Goal: Information Seeking & Learning: Understand process/instructions

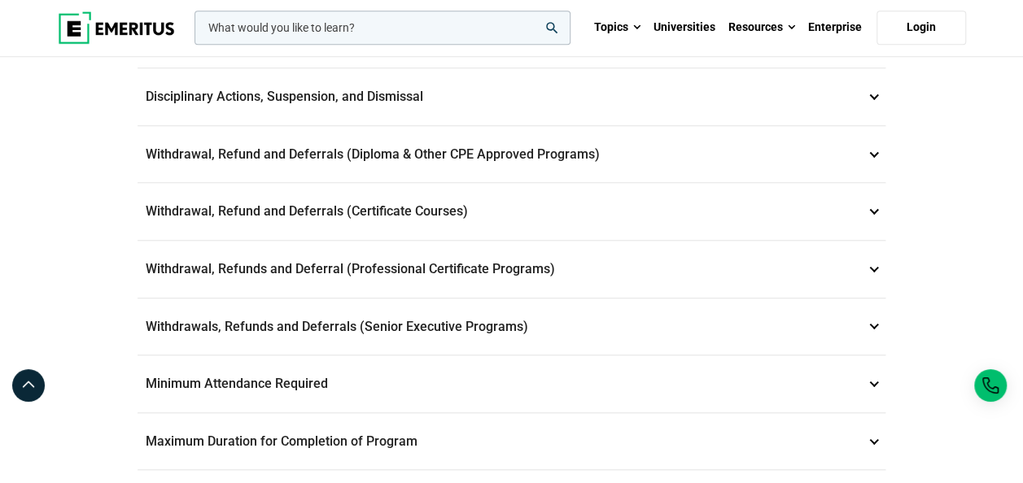
scroll to position [667, 0]
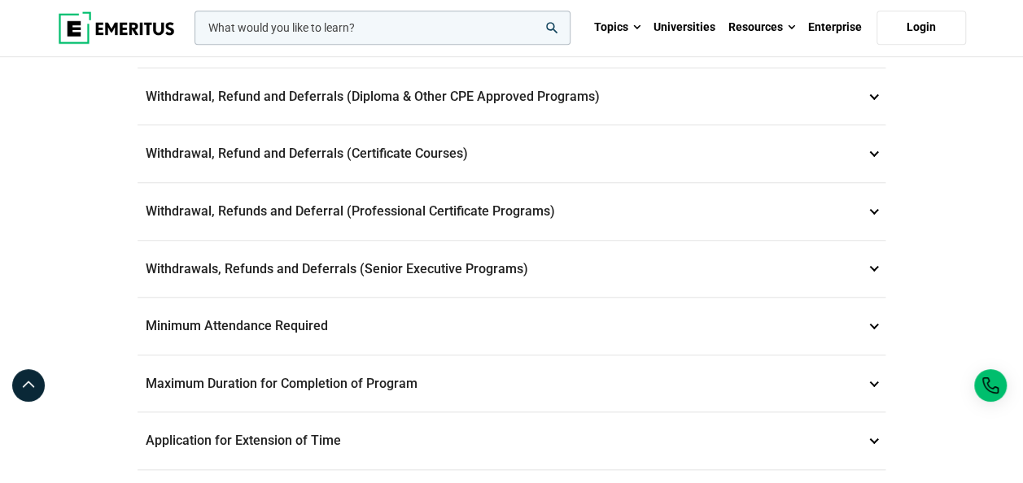
click at [391, 132] on p "Withdrawal, Refund and Deferrals (Certificate Courses) 7" at bounding box center [512, 153] width 748 height 57
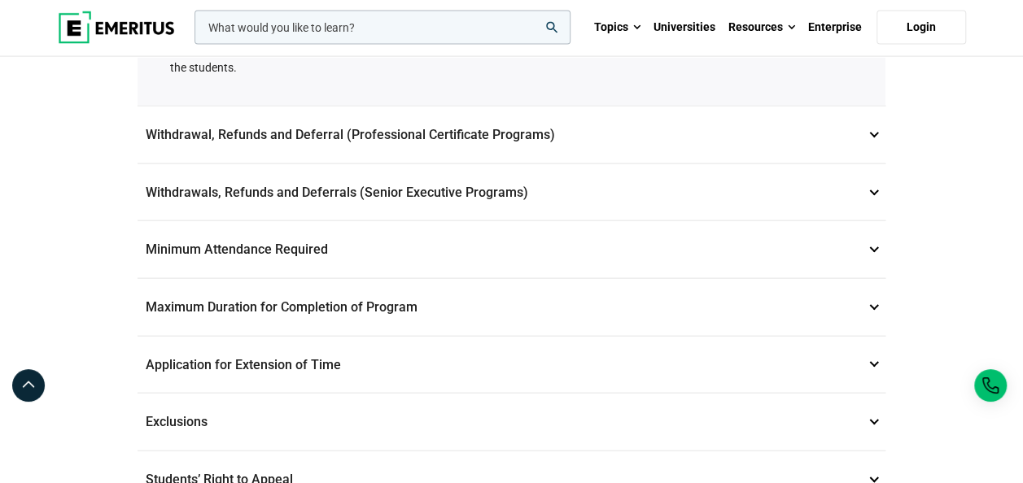
scroll to position [1750, 0]
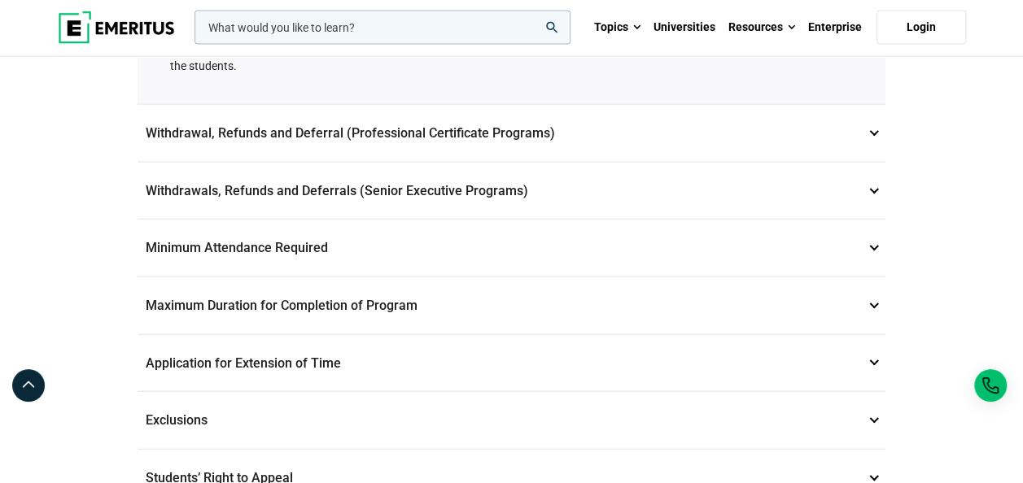
click at [474, 202] on p "Withdrawals, Refunds and Deferrals (Senior Executive Programs) 9" at bounding box center [512, 191] width 748 height 57
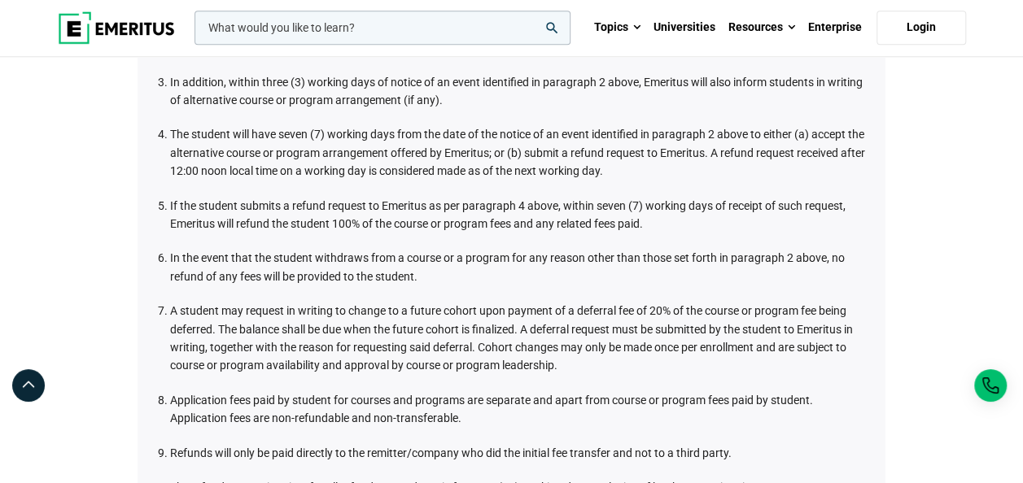
scroll to position [1010, 0]
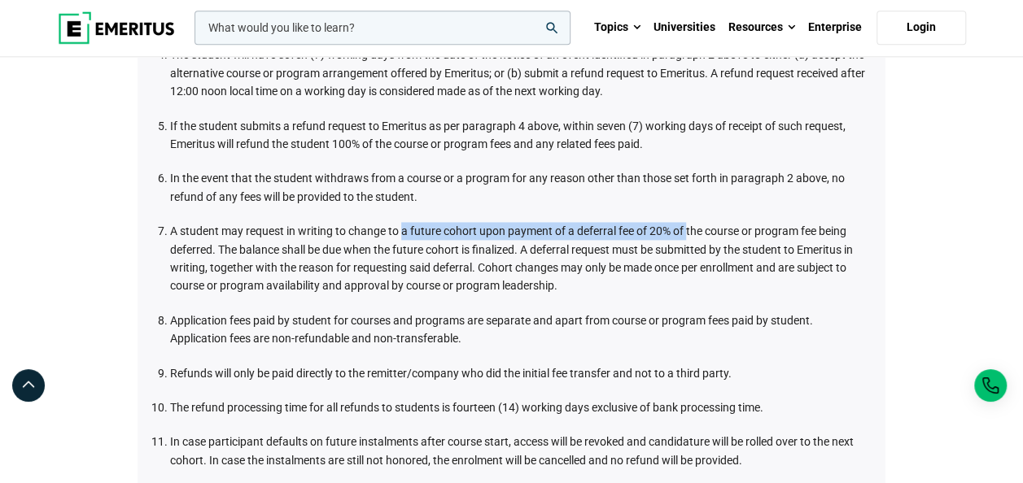
drag, startPoint x: 404, startPoint y: 221, endPoint x: 687, endPoint y: 215, distance: 283.3
click at [687, 215] on ol "Emeritus has a fair policy in place for refunds (Refund Policy). The Refund Pol…" at bounding box center [515, 115] width 707 height 710
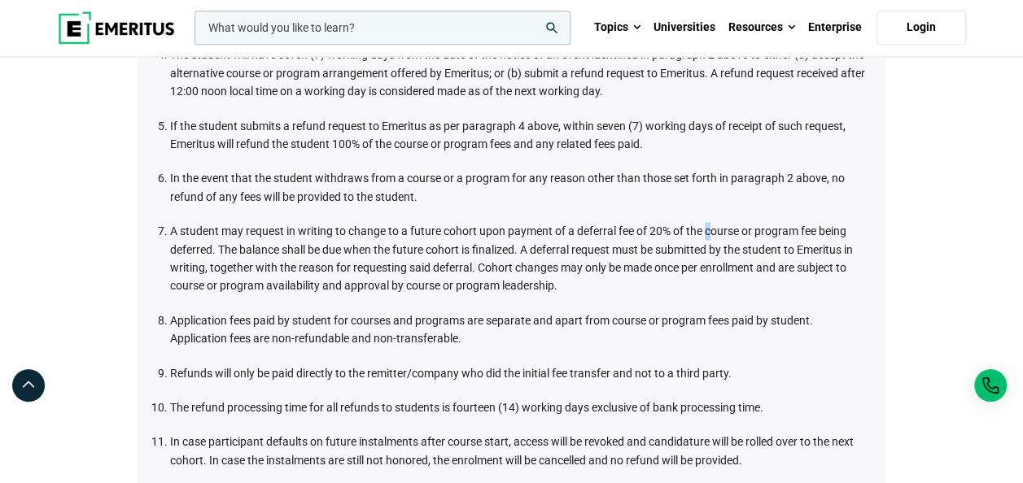
drag, startPoint x: 687, startPoint y: 215, endPoint x: 710, endPoint y: 233, distance: 29.0
click at [710, 233] on li "A student may request in writing to change to a future cohort upon payment of a…" at bounding box center [519, 258] width 699 height 73
click at [840, 229] on li "A student may request in writing to change to a future cohort upon payment of a…" at bounding box center [519, 258] width 699 height 73
click at [389, 264] on li "A student may request in writing to change to a future cohort upon payment of a…" at bounding box center [519, 258] width 699 height 73
click at [256, 284] on li "A student may request in writing to change to a future cohort upon payment of a…" at bounding box center [519, 258] width 699 height 73
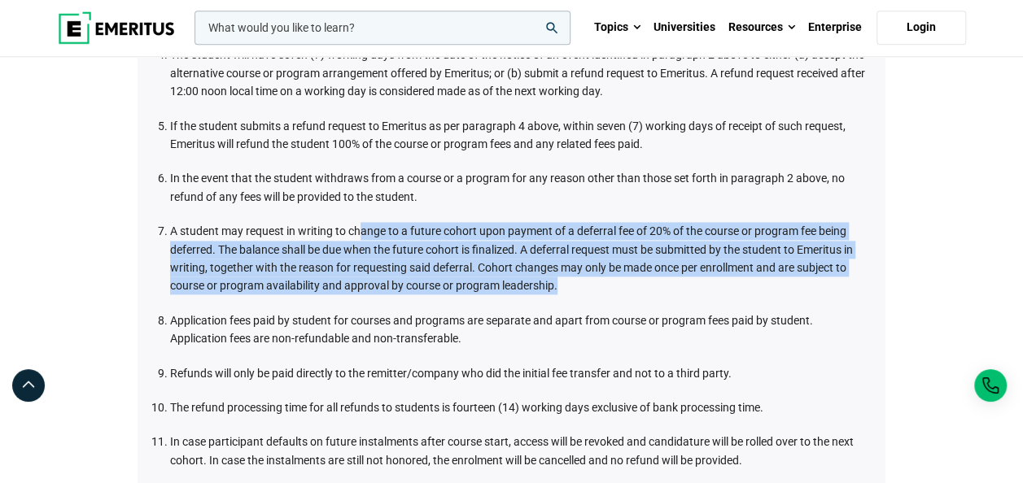
drag, startPoint x: 360, startPoint y: 231, endPoint x: 635, endPoint y: 278, distance: 279.1
click at [635, 278] on li "A student may request in writing to change to a future cohort upon payment of a…" at bounding box center [519, 258] width 699 height 73
click at [584, 280] on li "A student may request in writing to change to a future cohort upon payment of a…" at bounding box center [519, 258] width 699 height 73
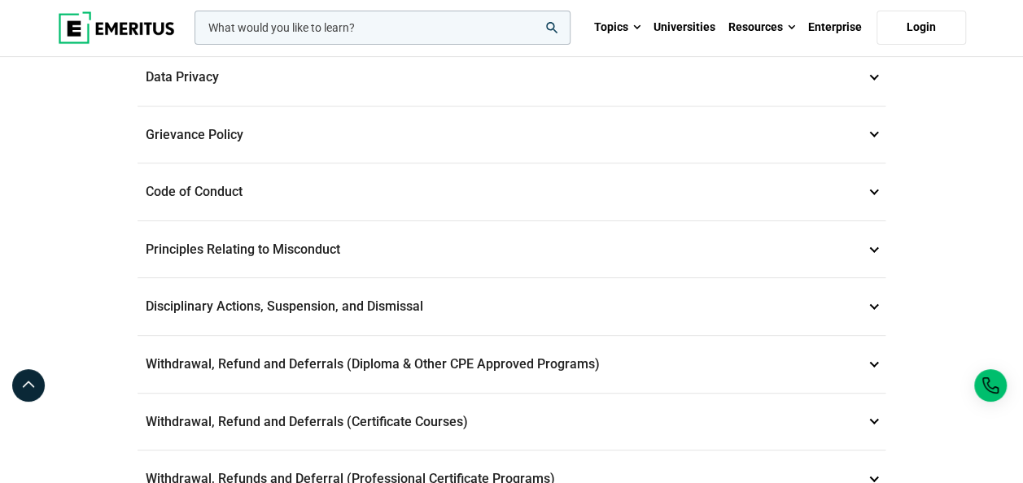
scroll to position [0, 0]
